Goal: Task Accomplishment & Management: Complete application form

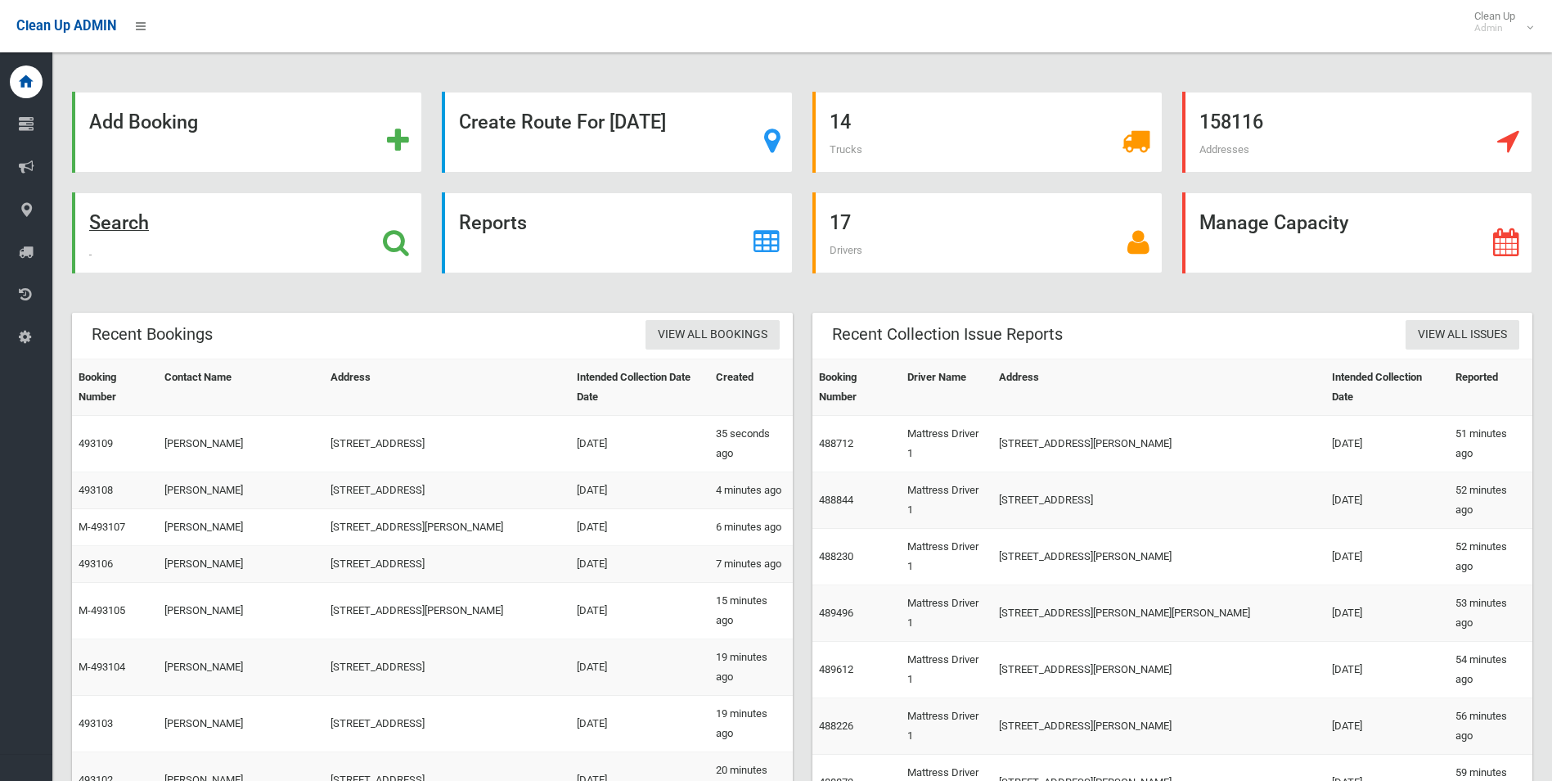
click at [134, 229] on strong "Search" at bounding box center [119, 222] width 60 height 23
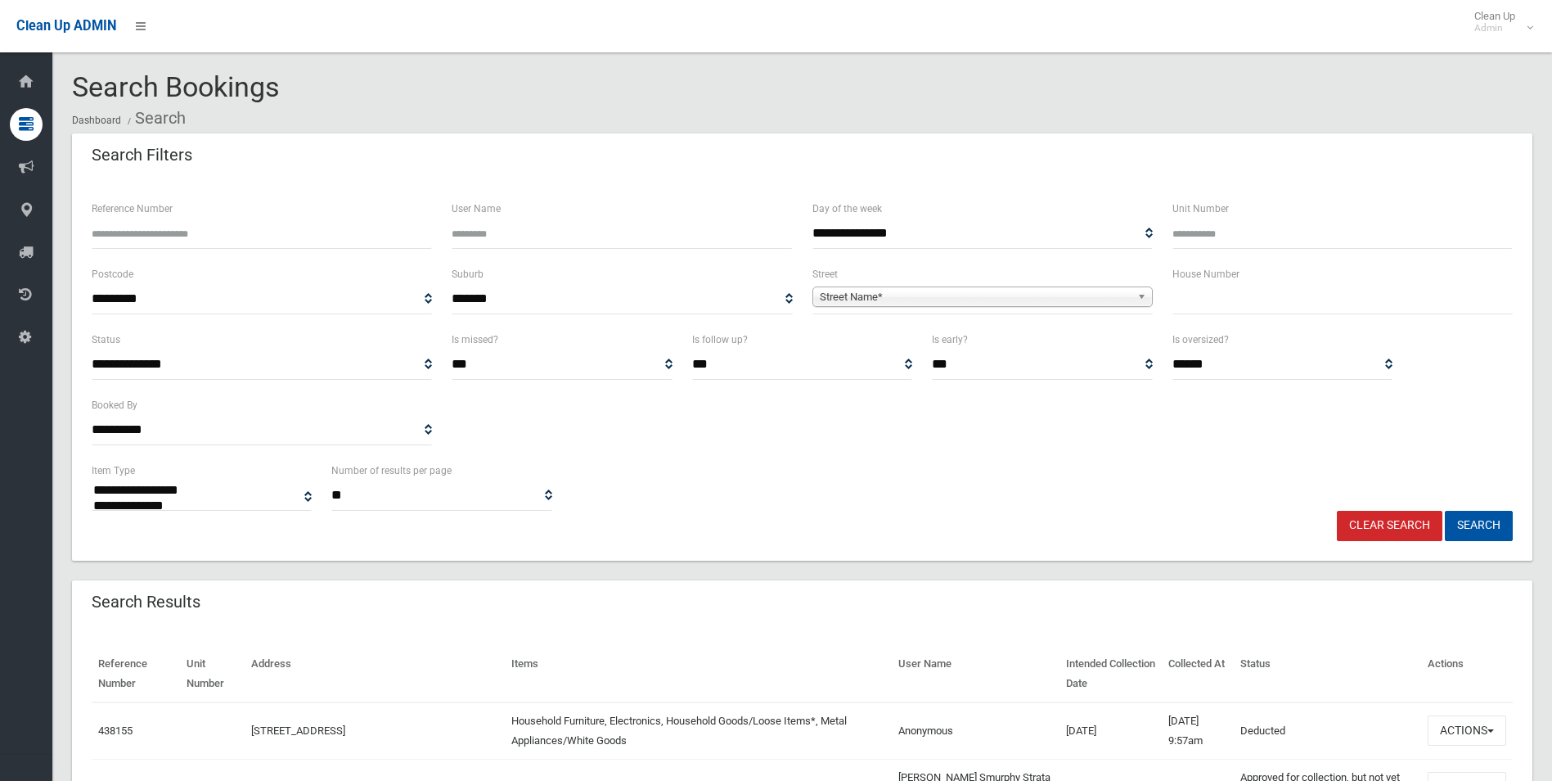
select select
click at [1195, 297] on input "text" at bounding box center [1343, 299] width 340 height 30
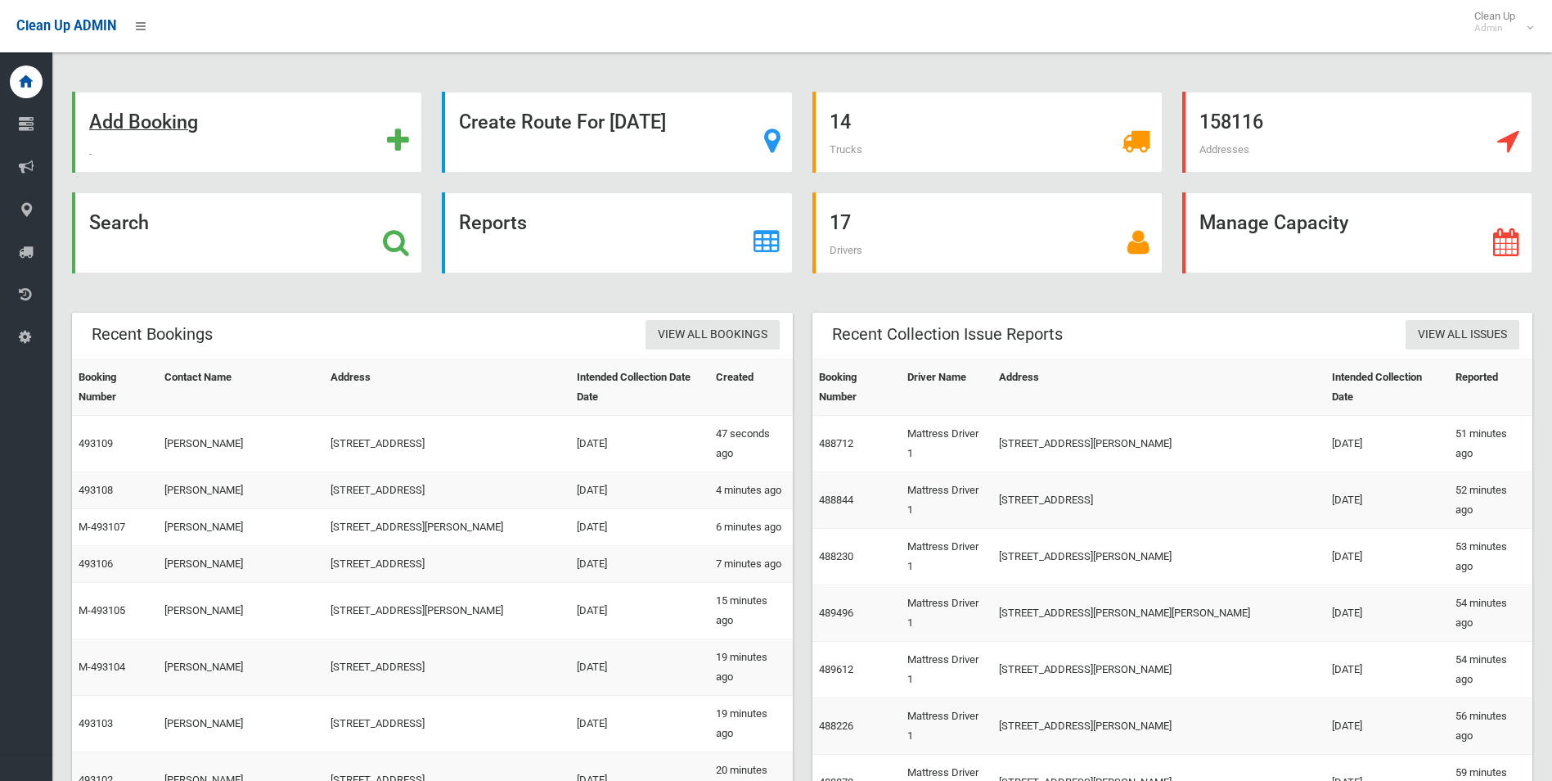
click at [150, 124] on strong "Add Booking" at bounding box center [143, 121] width 109 height 23
